Goal: Task Accomplishment & Management: Manage account settings

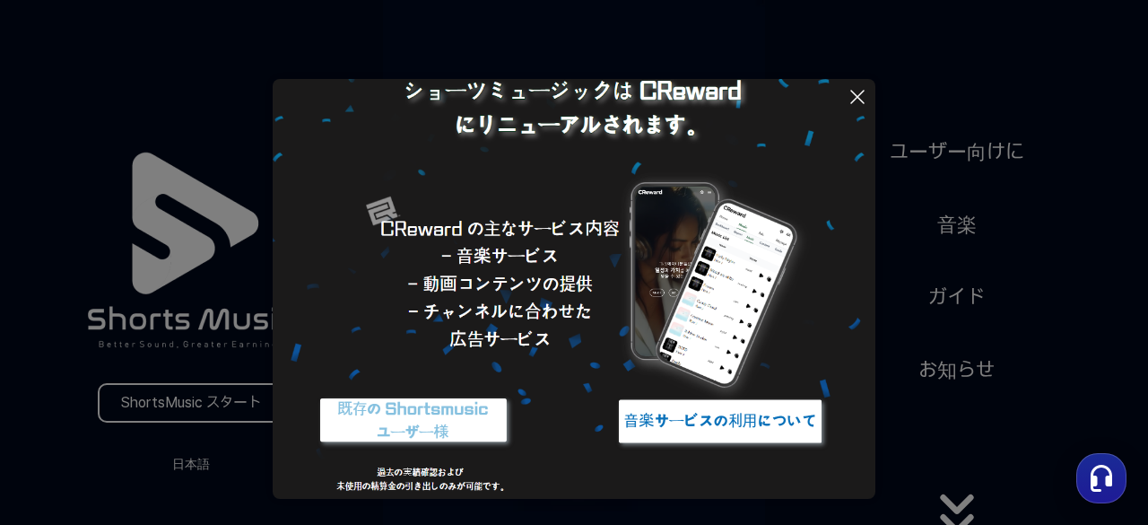
scroll to position [183, 0]
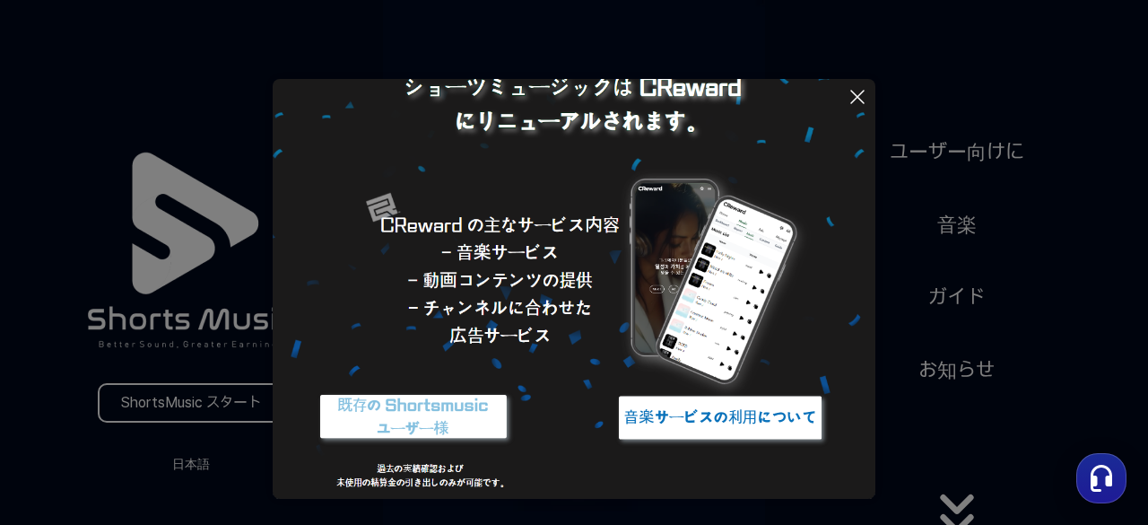
click at [757, 408] on img at bounding box center [720, 417] width 224 height 67
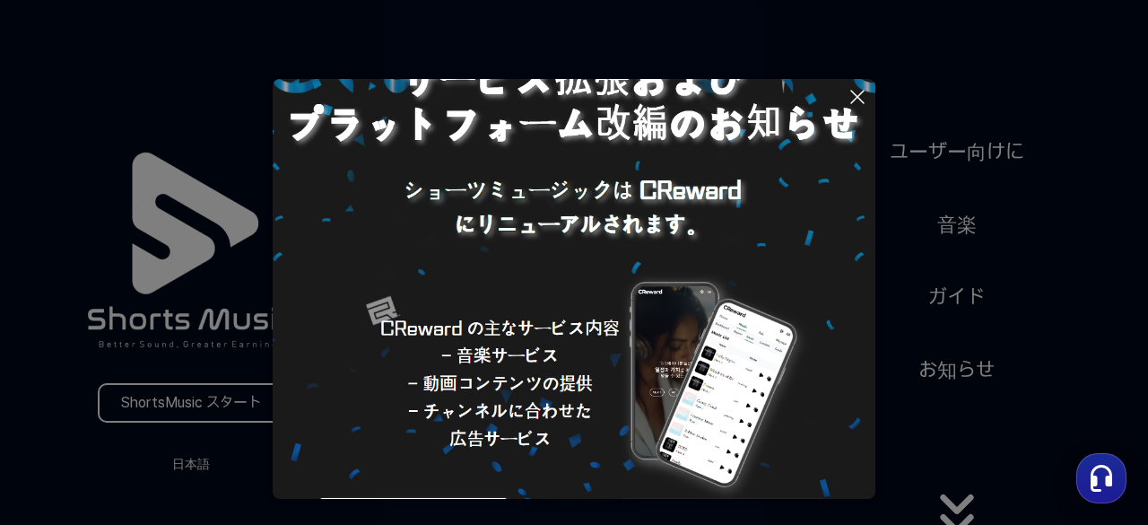
scroll to position [0, 0]
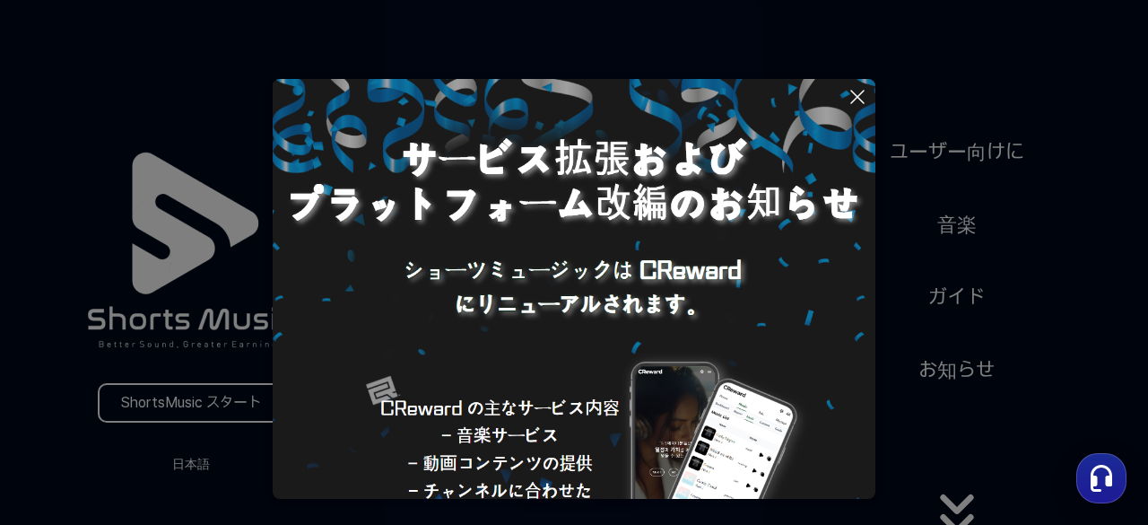
click at [607, 315] on img at bounding box center [574, 380] width 603 height 603
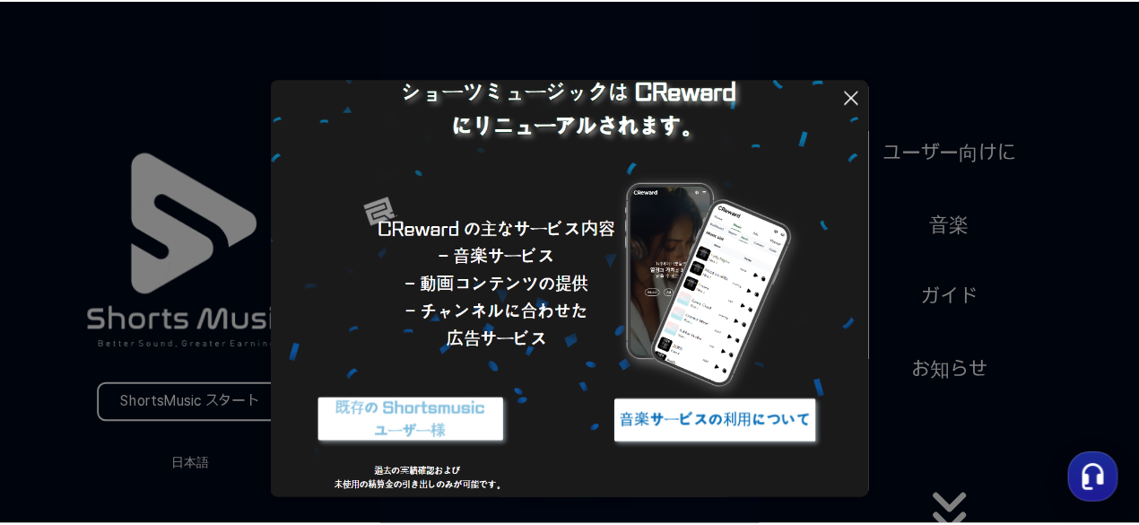
scroll to position [183, 0]
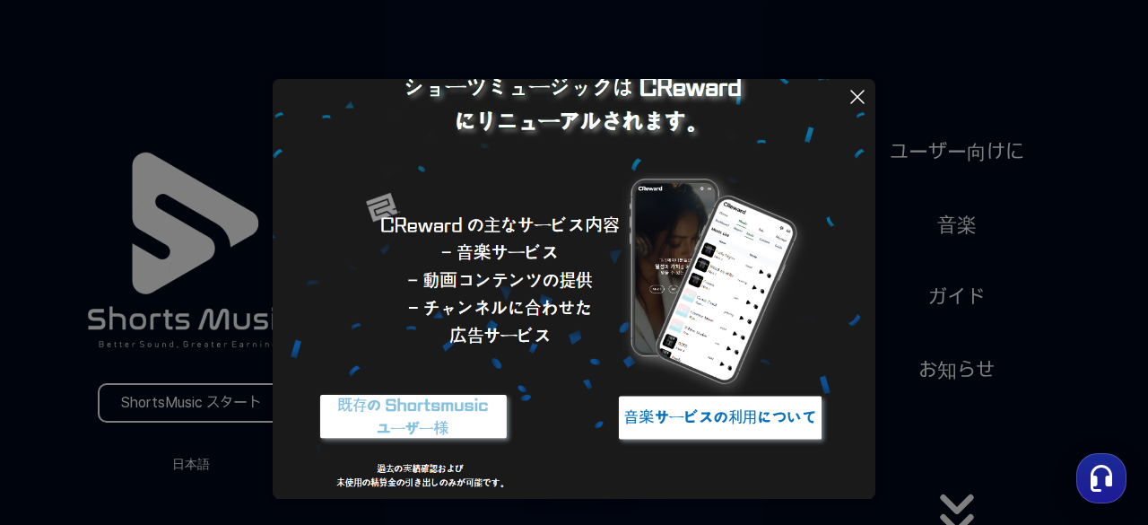
click at [387, 415] on img at bounding box center [413, 417] width 224 height 67
